Goal: Task Accomplishment & Management: Manage account settings

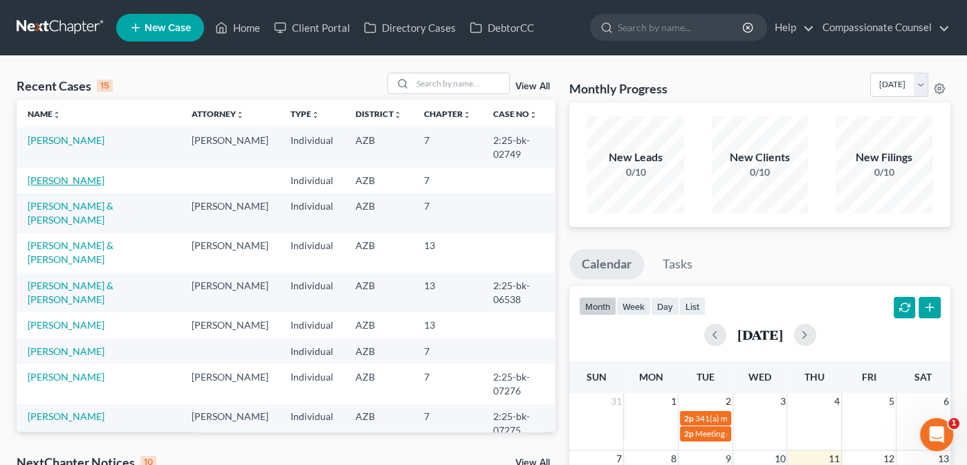
click at [48, 180] on link "[PERSON_NAME]" at bounding box center [66, 180] width 77 height 12
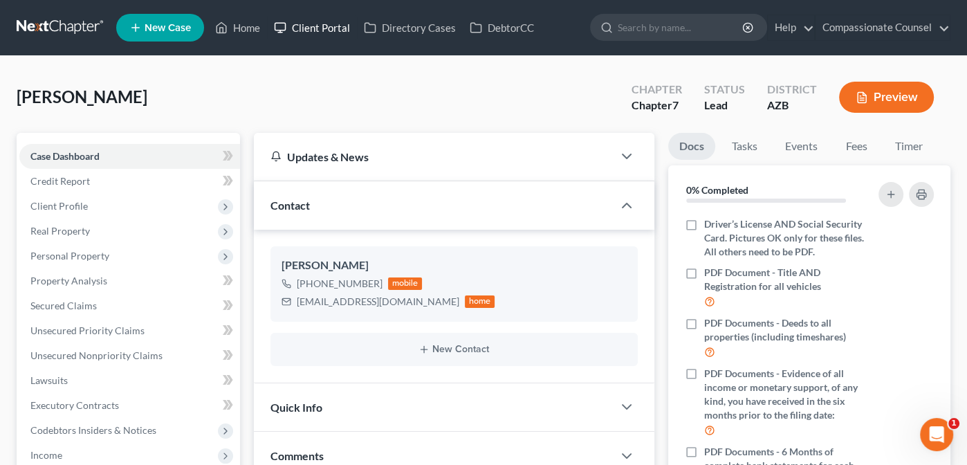
click at [327, 28] on link "Client Portal" at bounding box center [312, 27] width 90 height 25
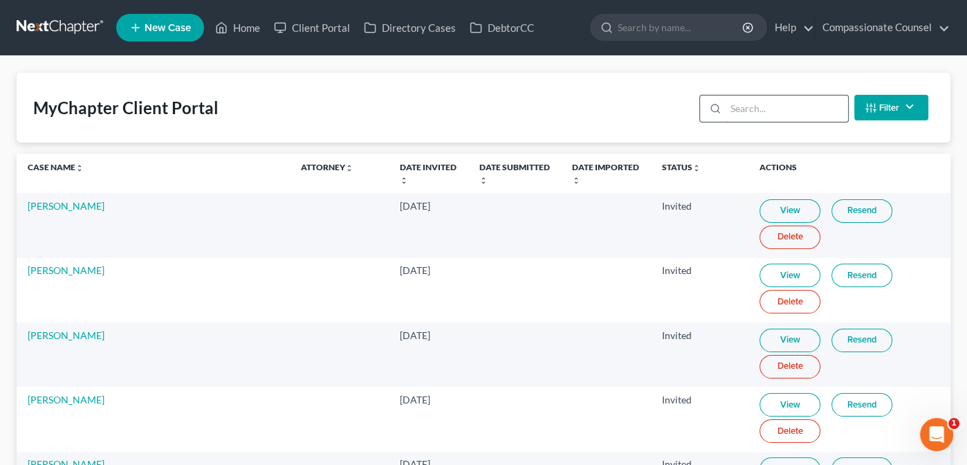
click at [736, 106] on input "search" at bounding box center [786, 108] width 122 height 26
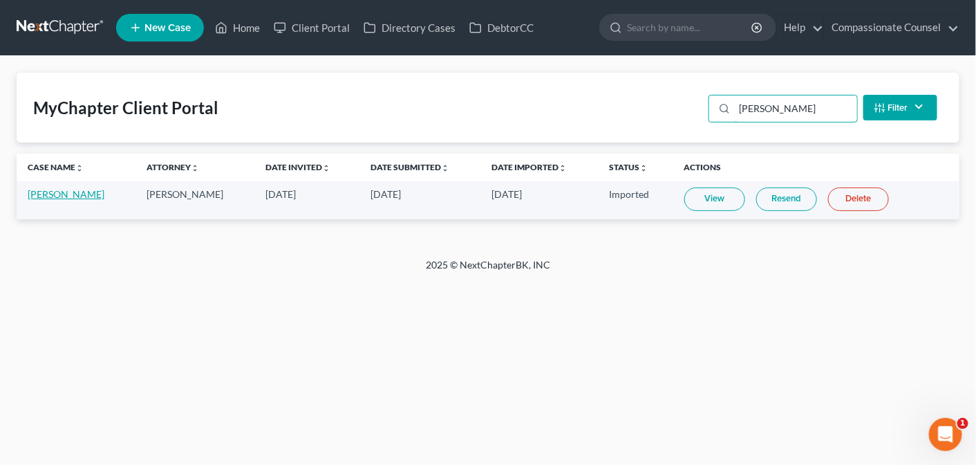
type input "[PERSON_NAME]"
click at [57, 196] on link "[PERSON_NAME]" at bounding box center [66, 194] width 77 height 12
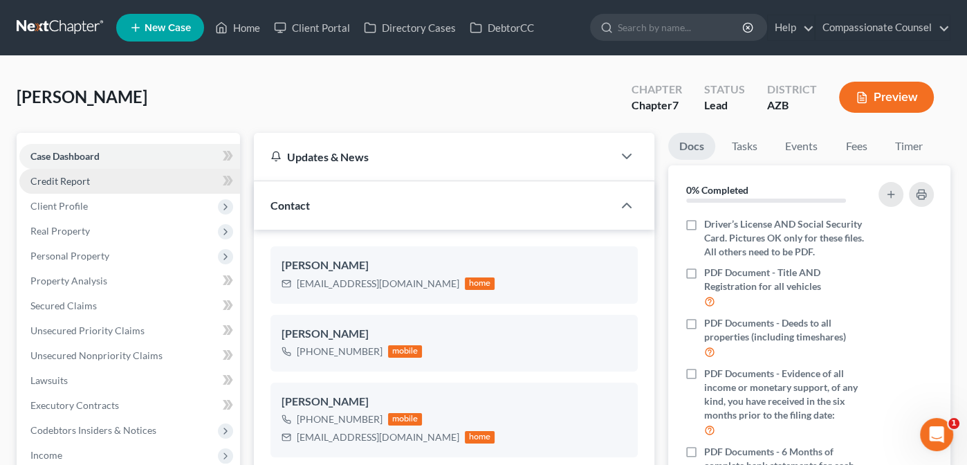
click at [63, 177] on span "Credit Report" at bounding box center [59, 181] width 59 height 12
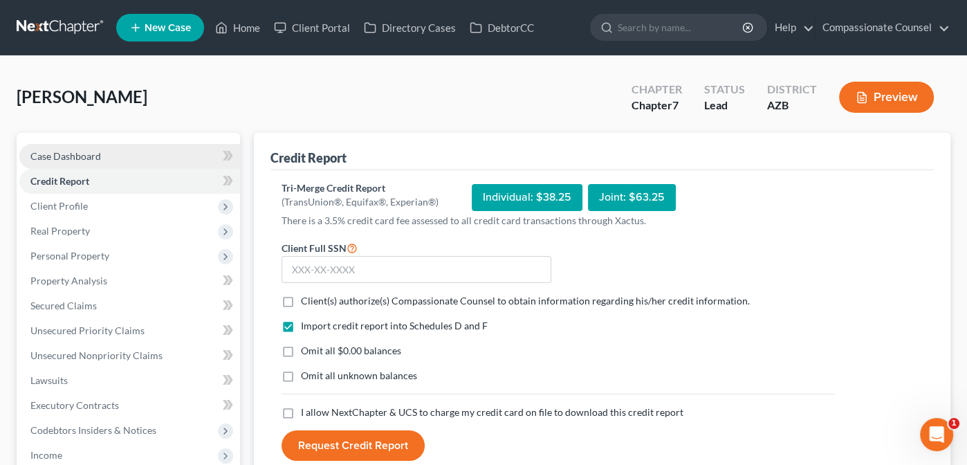
click at [55, 151] on span "Case Dashboard" at bounding box center [65, 156] width 71 height 12
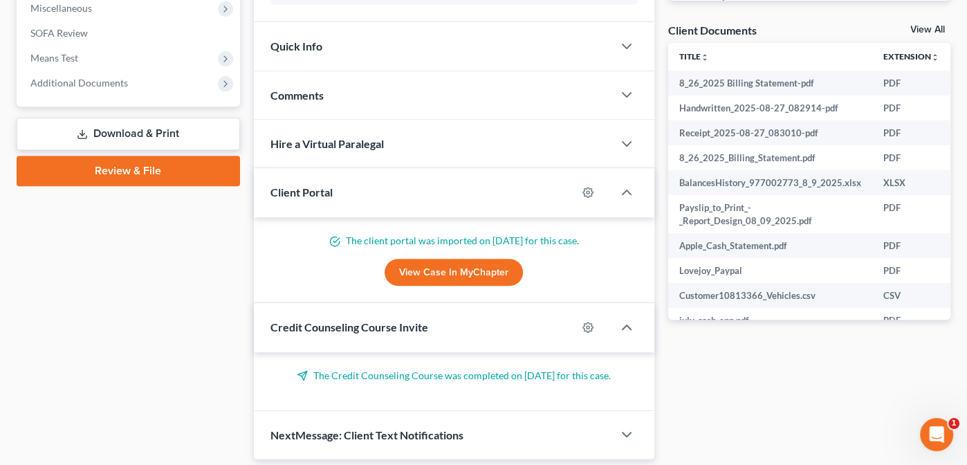
scroll to position [493, 0]
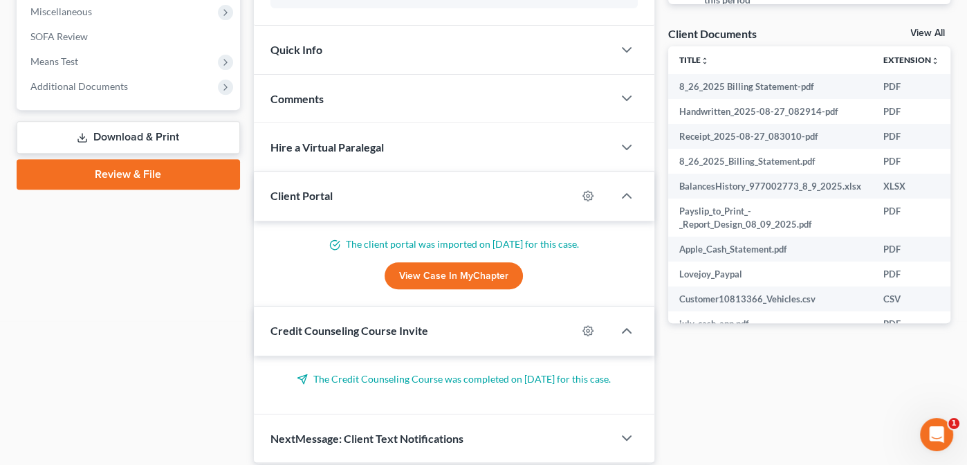
click at [920, 30] on link "View All" at bounding box center [927, 33] width 35 height 10
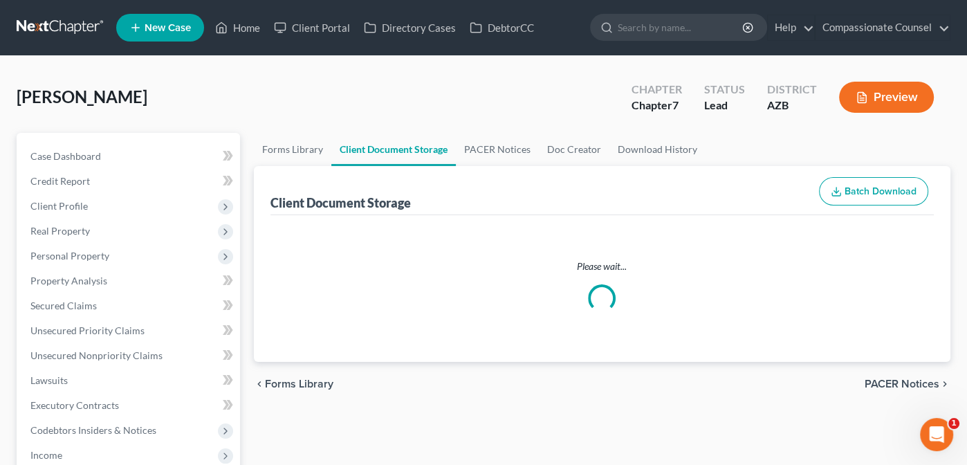
select select "14"
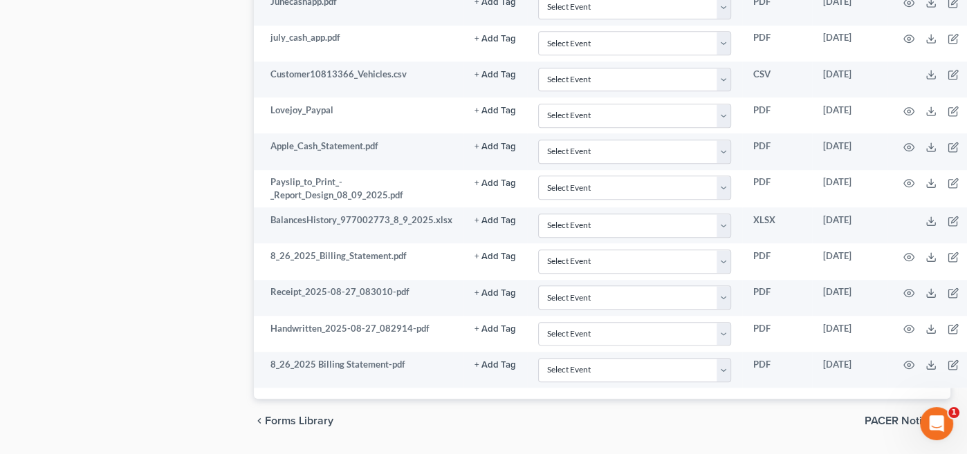
scroll to position [848, 0]
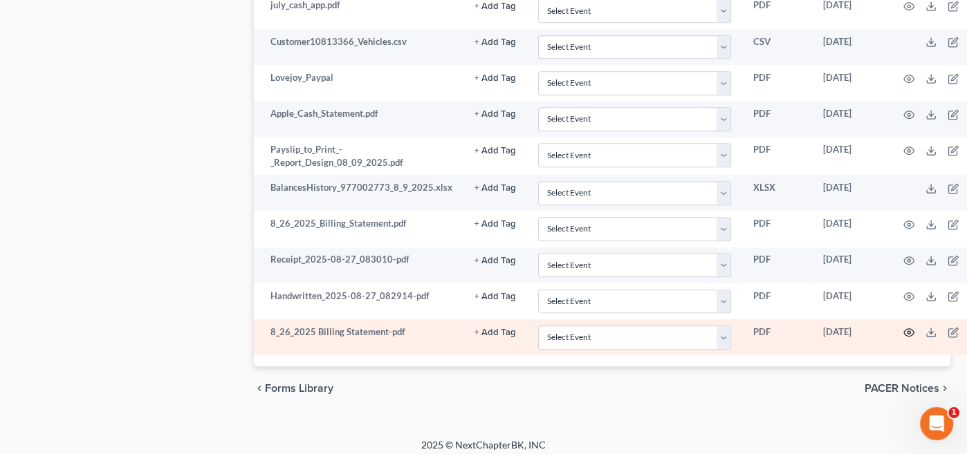
click at [903, 327] on icon "button" at bounding box center [908, 332] width 11 height 11
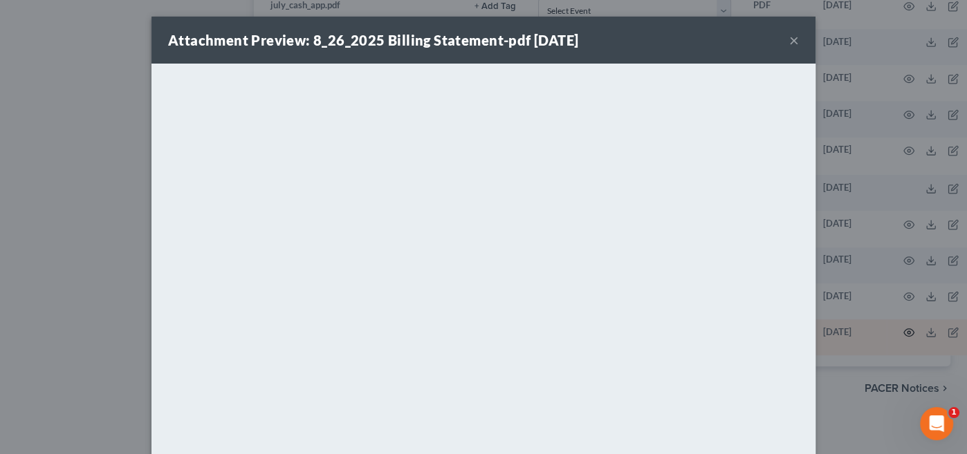
scroll to position [839, 0]
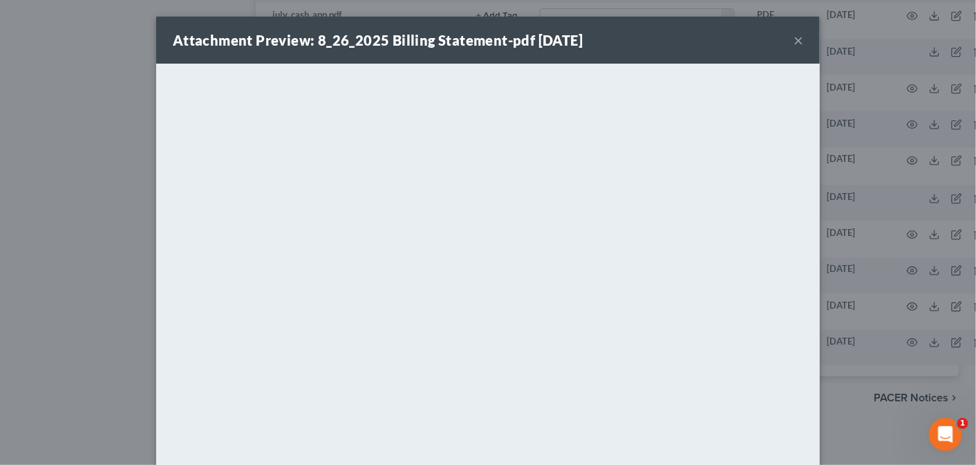
click at [794, 41] on button "×" at bounding box center [799, 40] width 10 height 17
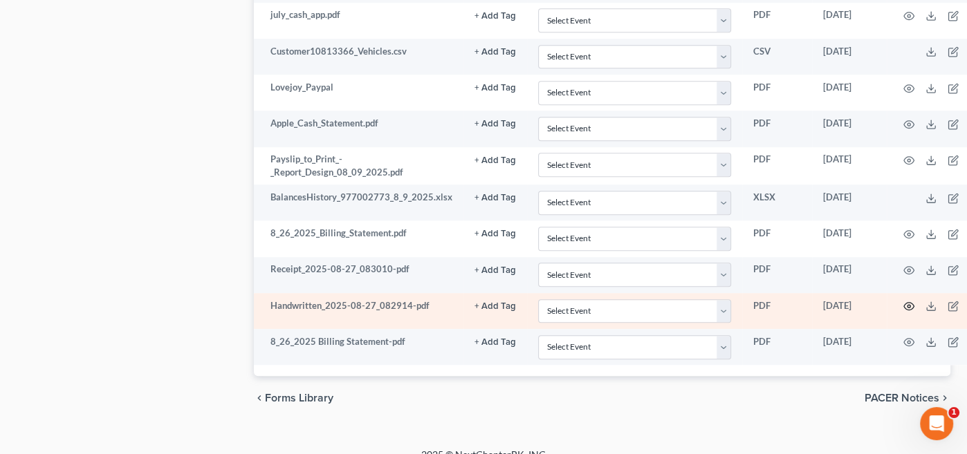
click at [904, 301] on icon "button" at bounding box center [908, 306] width 11 height 11
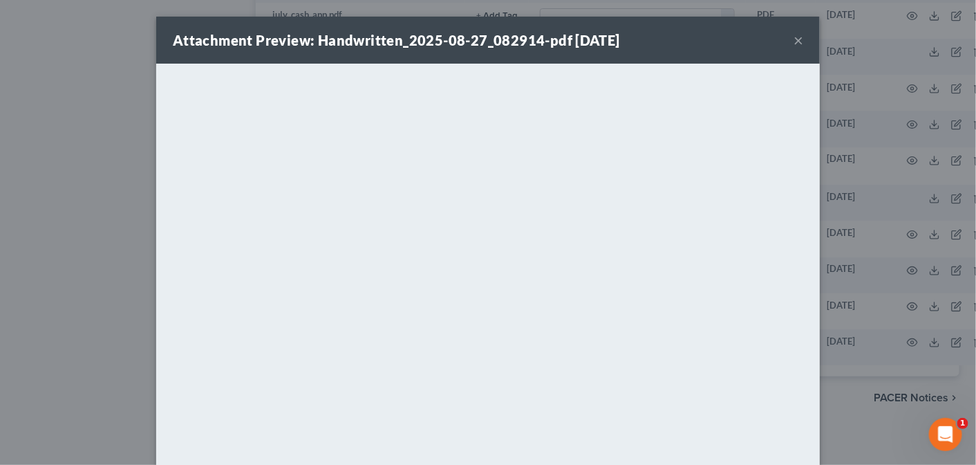
click at [666, 34] on div "Attachment Preview: Handwritten_2025-08-27_082914-pdf [DATE] ×" at bounding box center [488, 40] width 664 height 47
click at [794, 43] on button "×" at bounding box center [799, 40] width 10 height 17
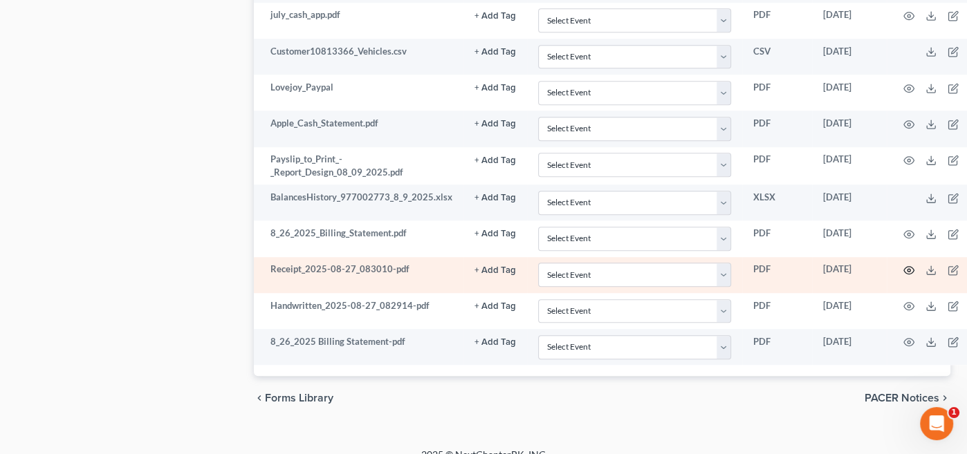
click at [904, 267] on icon "button" at bounding box center [909, 271] width 10 height 8
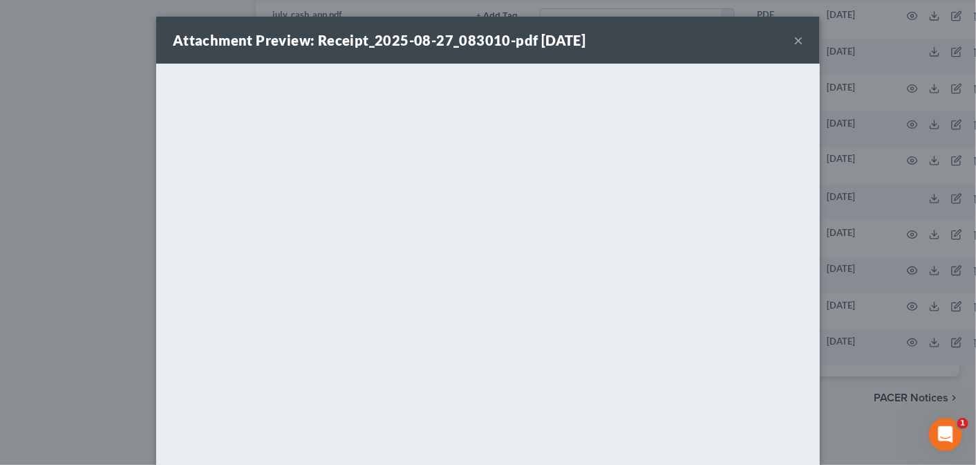
click at [794, 35] on button "×" at bounding box center [799, 40] width 10 height 17
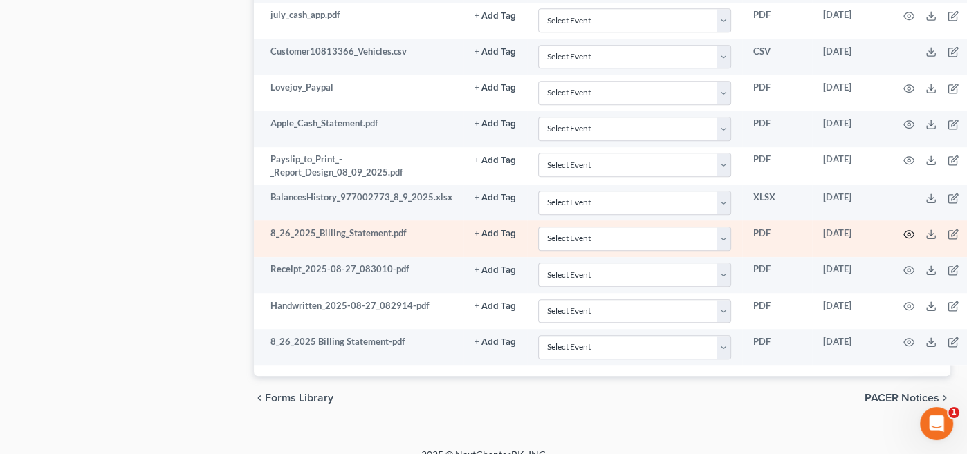
click at [907, 233] on circle "button" at bounding box center [908, 234] width 3 height 3
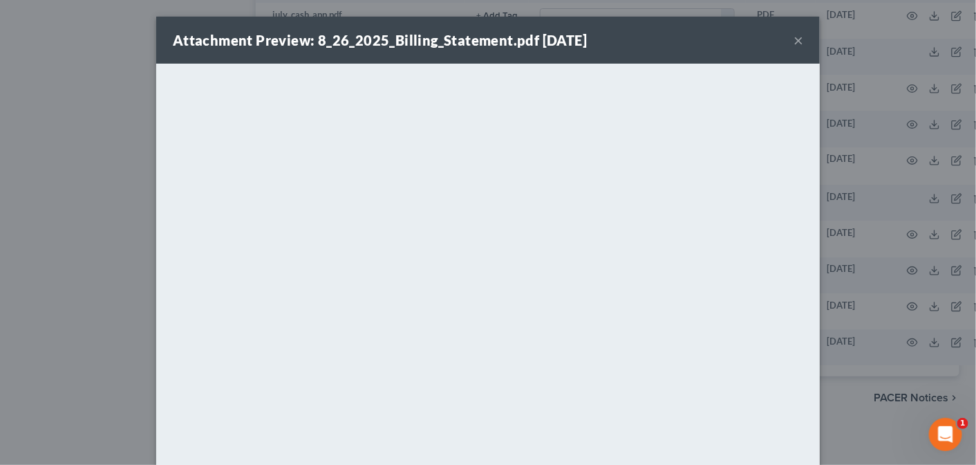
click at [794, 35] on button "×" at bounding box center [799, 40] width 10 height 17
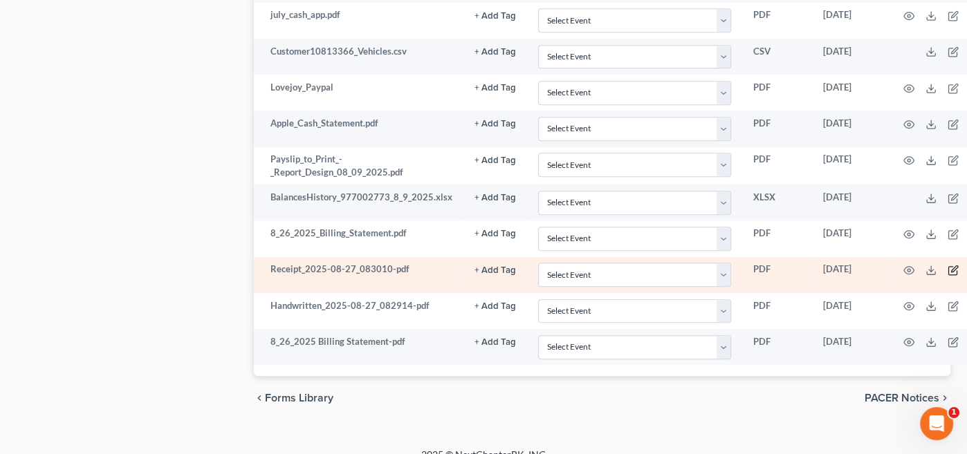
click at [949, 265] on icon "button" at bounding box center [952, 270] width 11 height 11
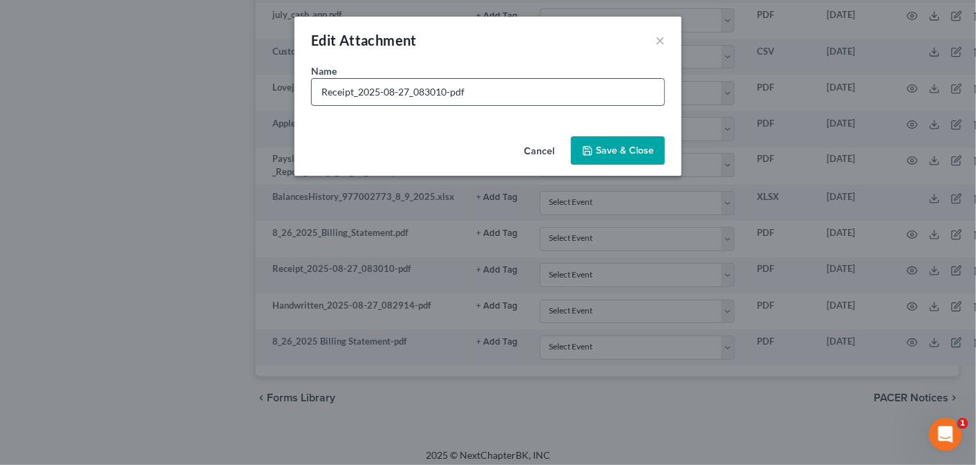
click at [472, 86] on input "Receipt_2025-08-27_083010-pdf" at bounding box center [488, 92] width 353 height 26
drag, startPoint x: 472, startPoint y: 86, endPoint x: 302, endPoint y: 102, distance: 170.1
click at [302, 102] on div "Name * Receipt_2025-08-27_083010-pdf" at bounding box center [488, 97] width 387 height 67
type input "Lovejoy_Vehicle Registration"
click at [623, 152] on span "Save & Close" at bounding box center [625, 151] width 58 height 12
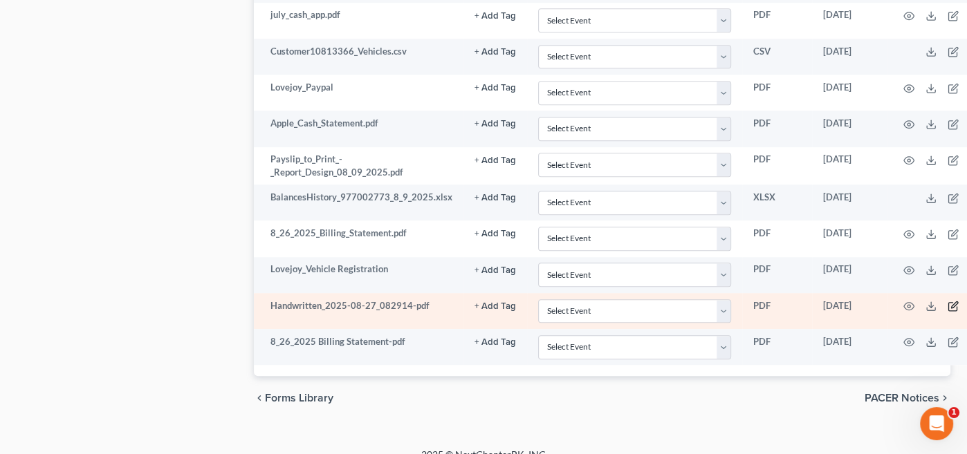
click at [947, 301] on icon "button" at bounding box center [952, 306] width 11 height 11
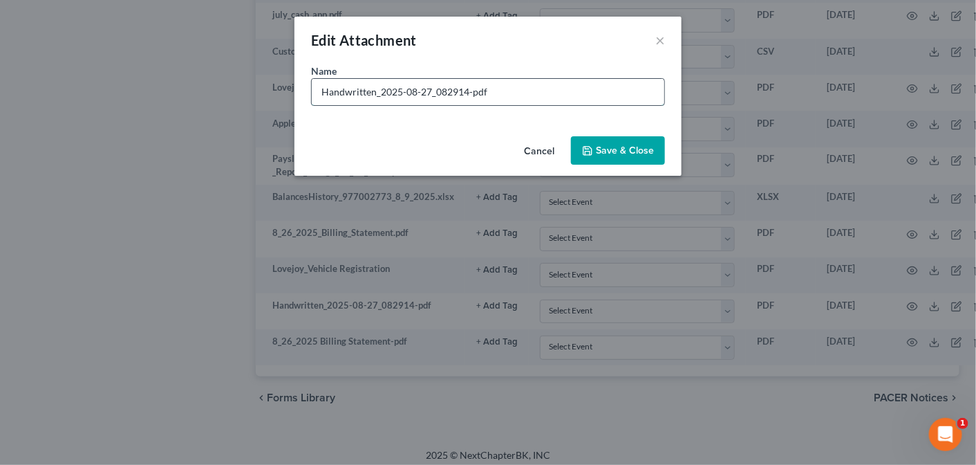
click at [481, 86] on input "Handwritten_2025-08-27_082914-pdf" at bounding box center [488, 92] width 353 height 26
drag, startPoint x: 491, startPoint y: 89, endPoint x: 306, endPoint y: 59, distance: 187.0
click at [306, 59] on div "Edit Attachment × Name * Handwritten_2025-08-27_082914-pdf Cancel Save & Close" at bounding box center [488, 96] width 387 height 159
type input "Lovejoy_SSCard"
click at [621, 139] on button "Save & Close" at bounding box center [618, 150] width 94 height 29
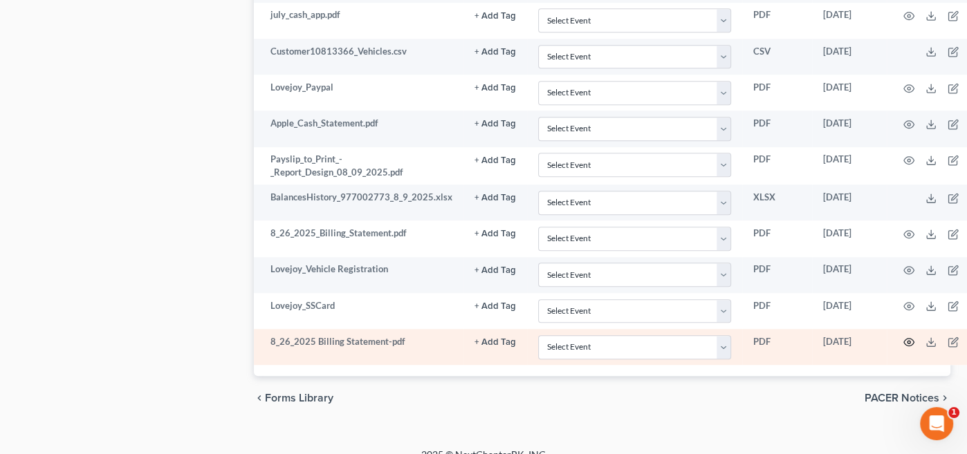
click at [903, 337] on icon "button" at bounding box center [908, 342] width 11 height 11
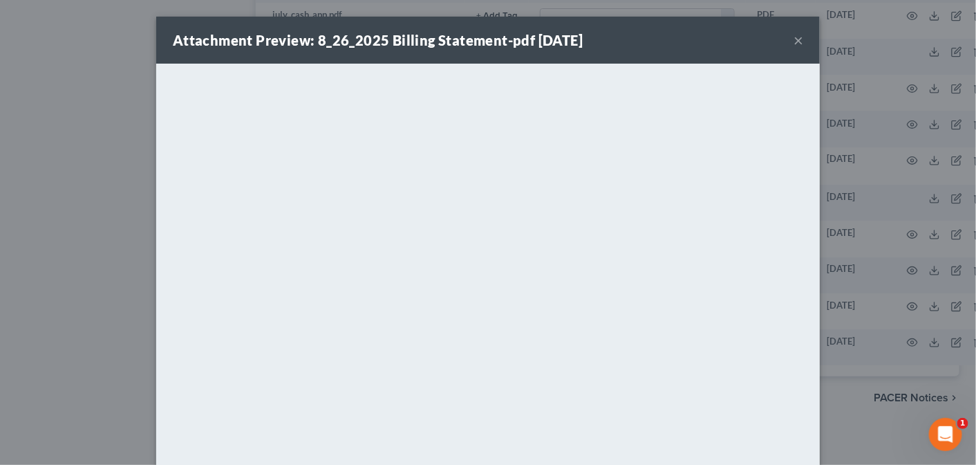
click at [794, 39] on button "×" at bounding box center [799, 40] width 10 height 17
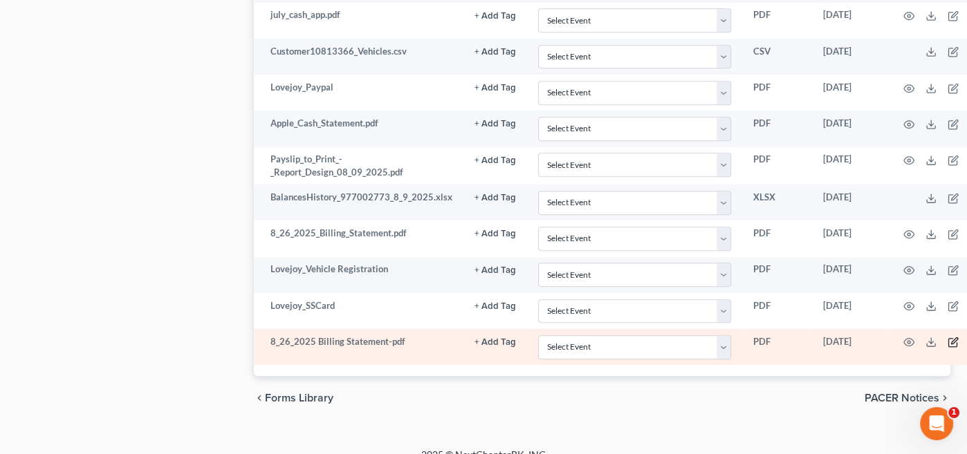
click at [951, 338] on icon "button" at bounding box center [954, 341] width 6 height 6
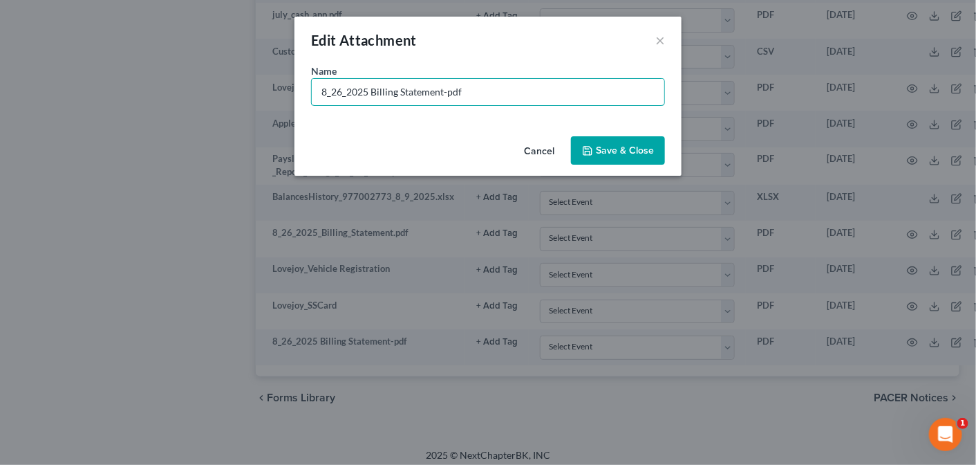
drag, startPoint x: 468, startPoint y: 94, endPoint x: 301, endPoint y: 75, distance: 167.7
click at [301, 75] on div "Name * 8_26_2025 Billing Statement-pdf" at bounding box center [488, 97] width 387 height 67
type input "Lovejoy_Creditor Santandor"
click at [608, 147] on span "Save & Close" at bounding box center [625, 151] width 58 height 12
